Goal: Go to known website: Access a specific website the user already knows

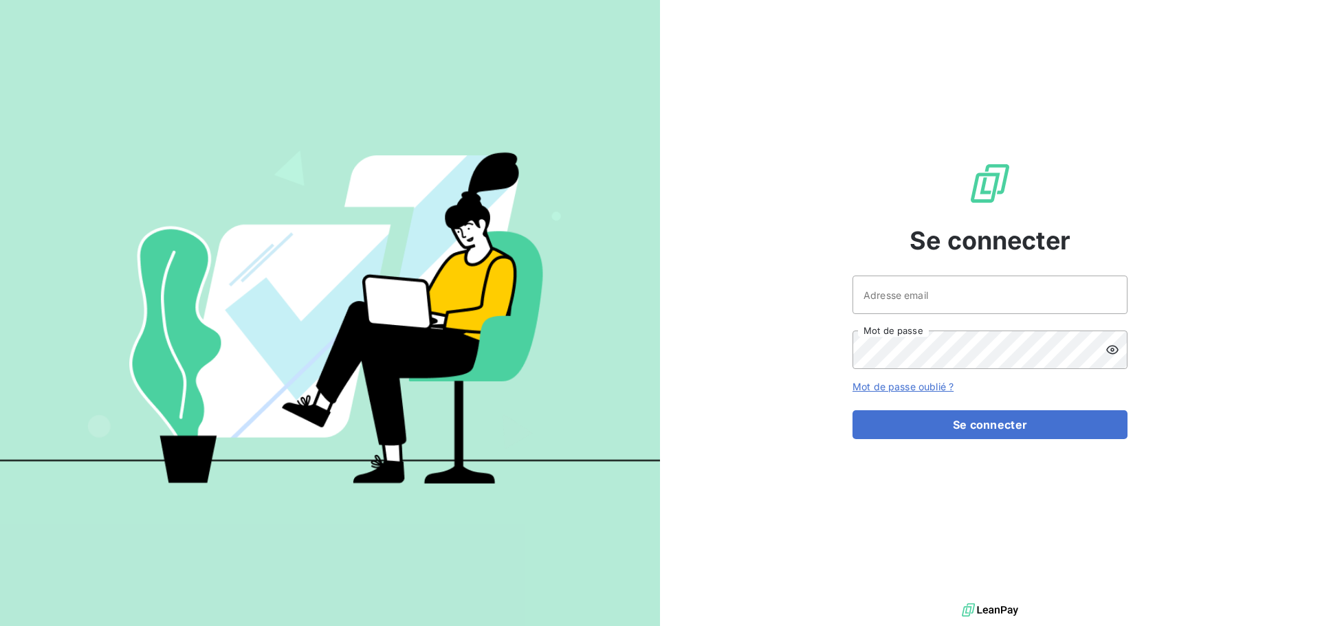
click at [0, 0] on div at bounding box center [0, 0] width 0 height 0
type input "[EMAIL_ADDRESS][DOMAIN_NAME]"
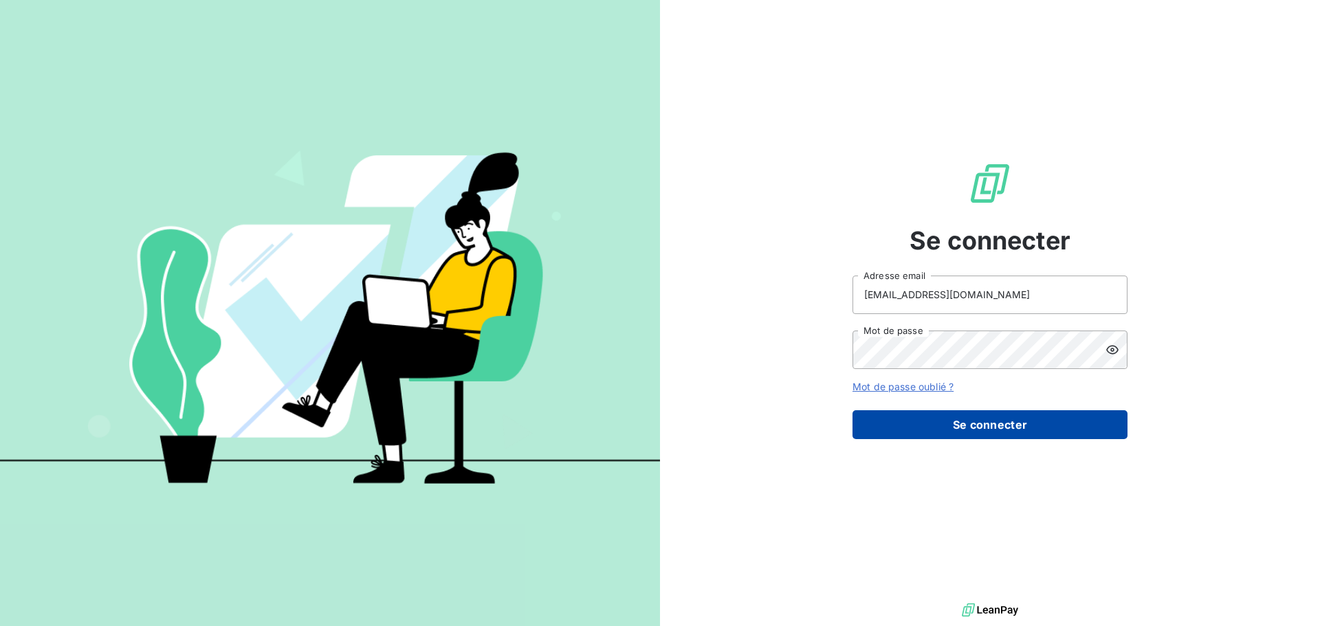
click at [969, 417] on button "Se connecter" at bounding box center [990, 425] width 275 height 29
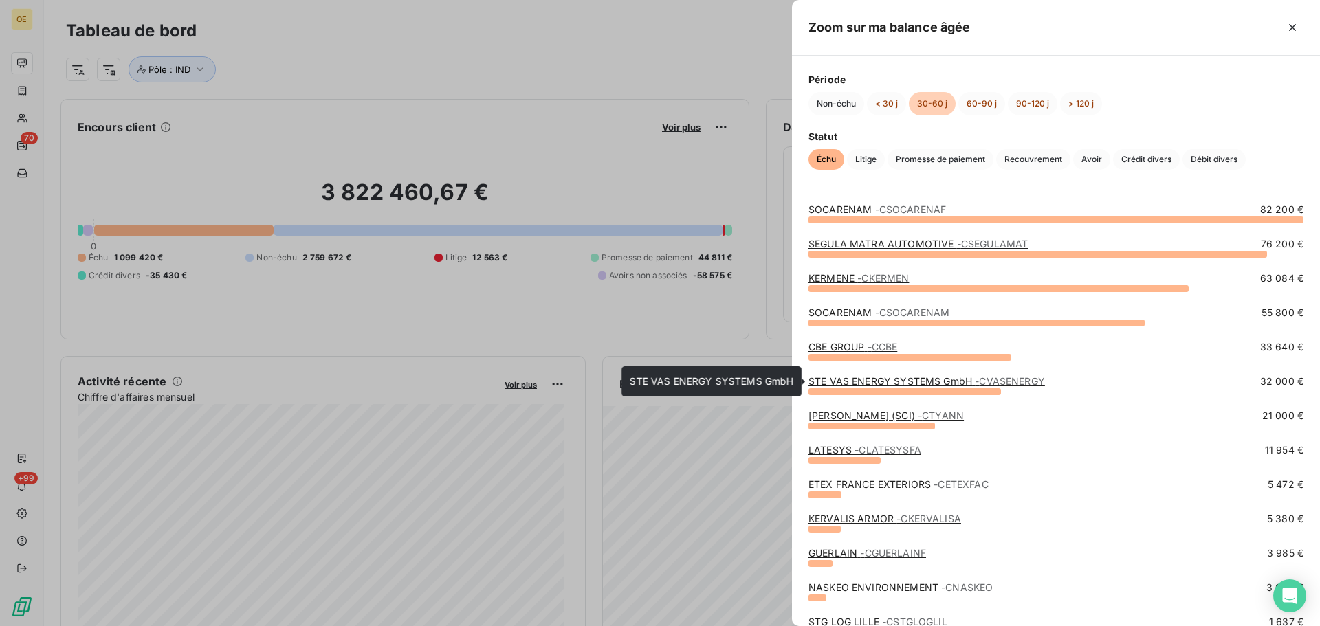
click at [857, 380] on link "STE VAS ENERGY SYSTEMS GmbH - CVASENERGY" at bounding box center [927, 381] width 237 height 12
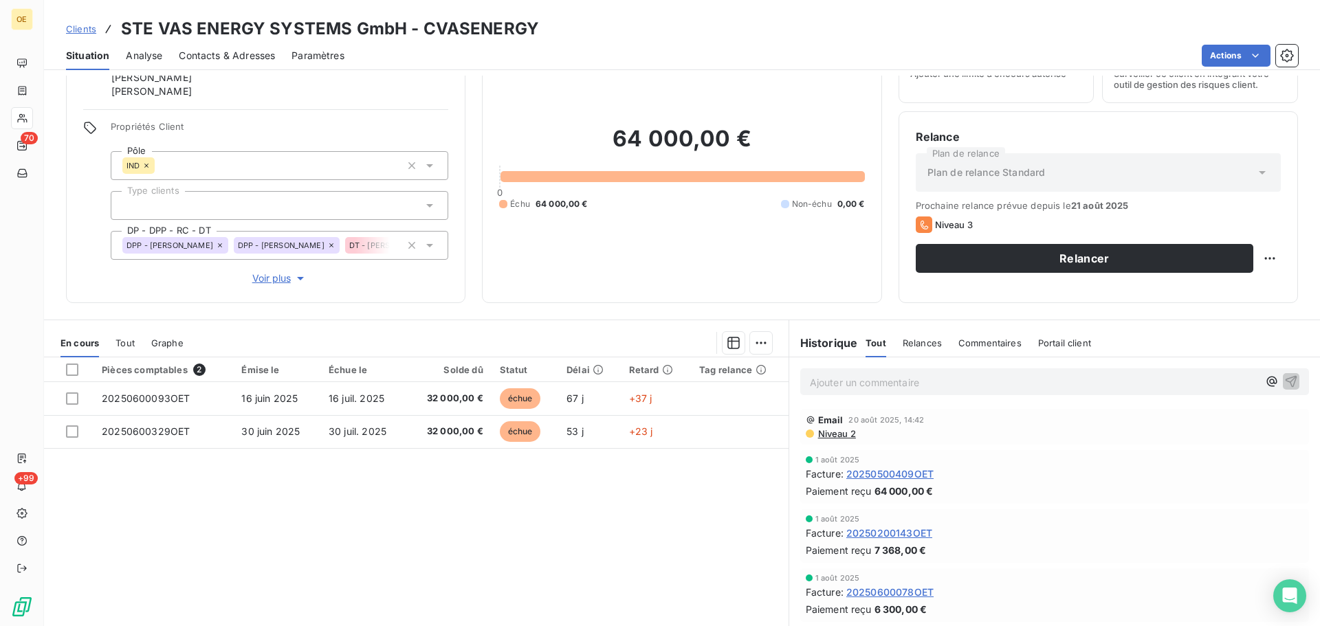
scroll to position [106, 0]
